Goal: Information Seeking & Learning: Learn about a topic

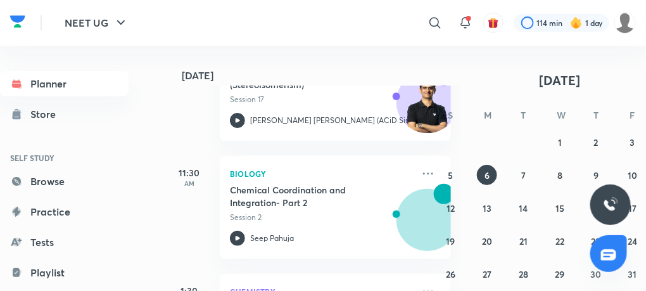
scroll to position [358, 0]
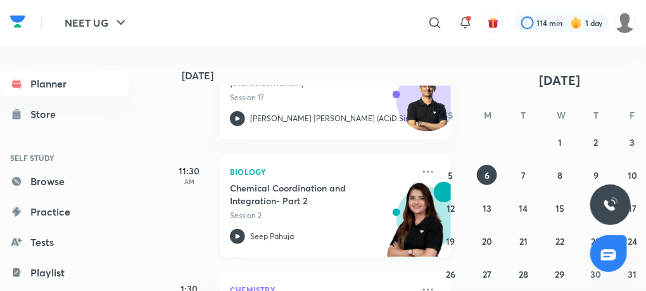
click at [236, 236] on icon at bounding box center [238, 236] width 4 height 4
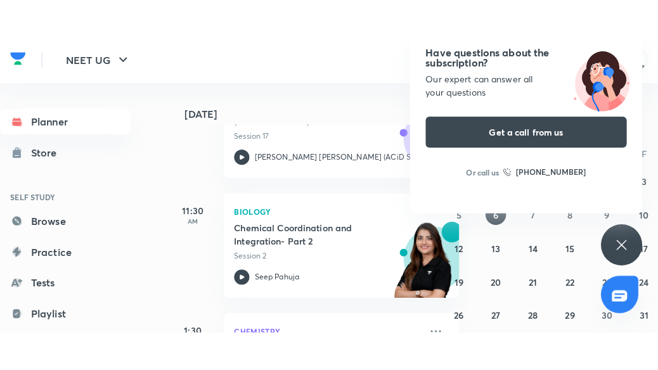
scroll to position [399, 0]
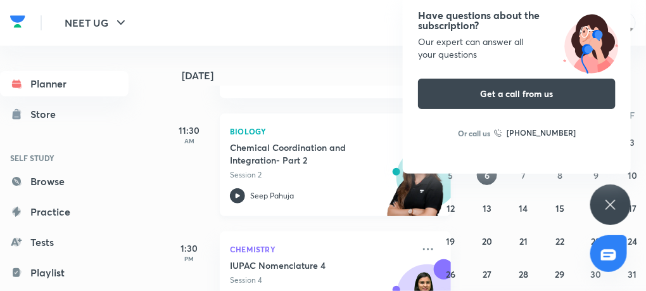
click at [234, 188] on icon at bounding box center [237, 195] width 15 height 15
